Goal: Task Accomplishment & Management: Manage account settings

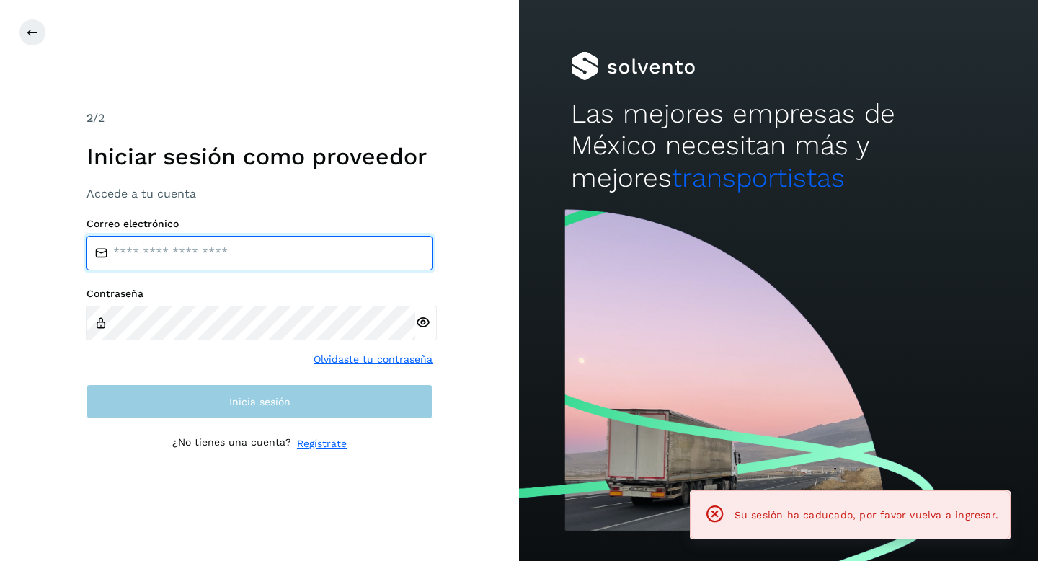
type input "**********"
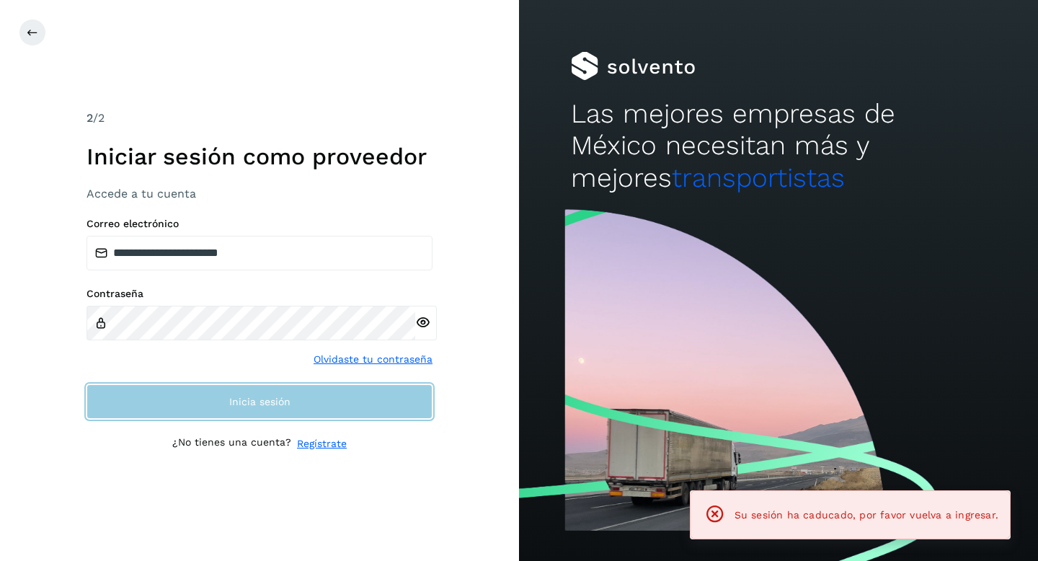
click at [357, 398] on button "Inicia sesión" at bounding box center [260, 401] width 346 height 35
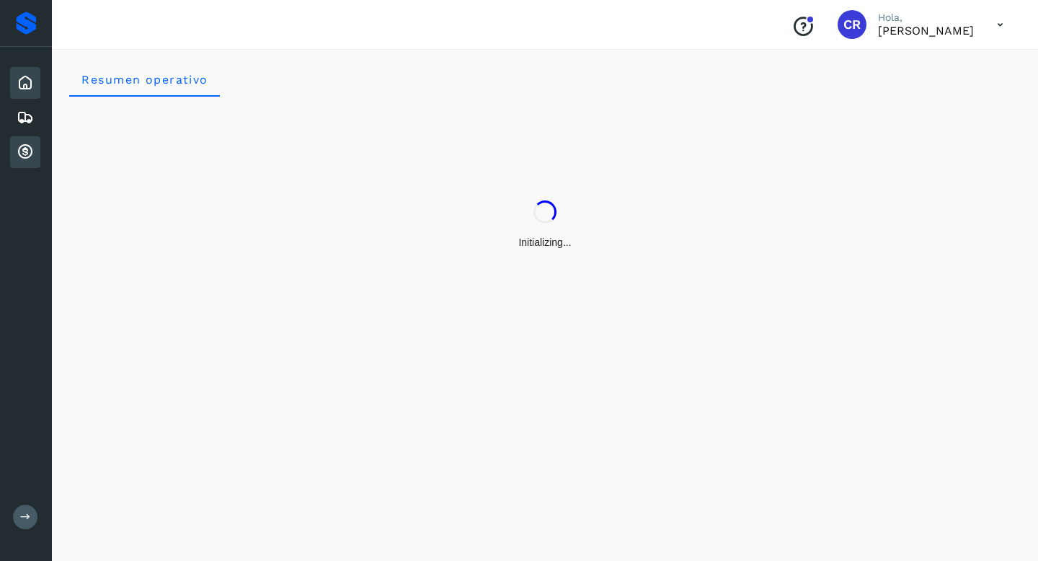
click at [30, 150] on icon at bounding box center [25, 152] width 17 height 17
